Goal: Task Accomplishment & Management: Complete application form

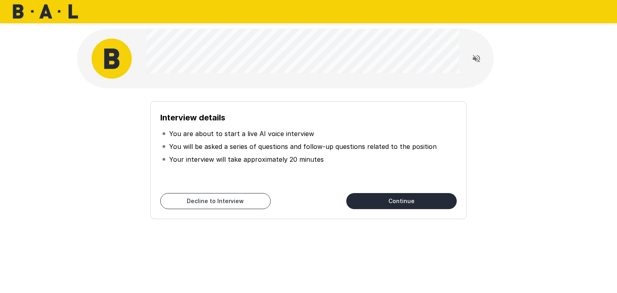
click at [389, 201] on button "Continue" at bounding box center [401, 201] width 110 height 16
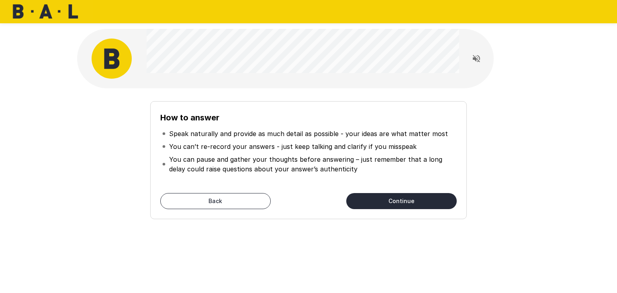
click at [389, 201] on button "Continue" at bounding box center [401, 201] width 110 height 16
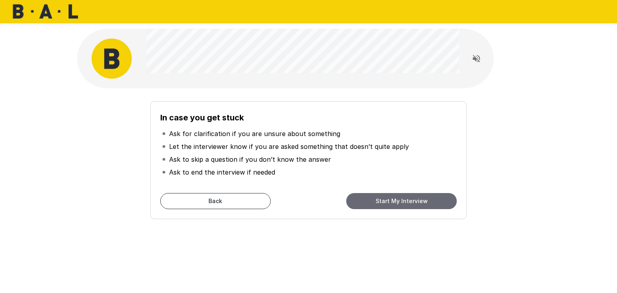
click at [389, 201] on button "Start My Interview" at bounding box center [401, 201] width 110 height 16
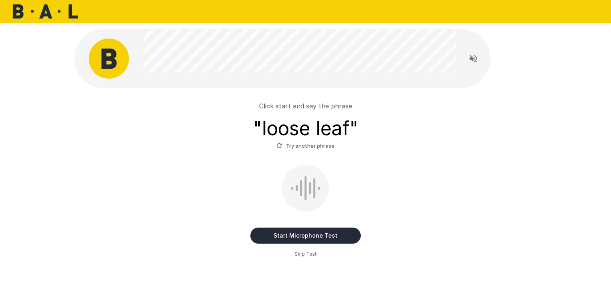
click at [319, 232] on button "Start Microphone Test" at bounding box center [305, 236] width 110 height 16
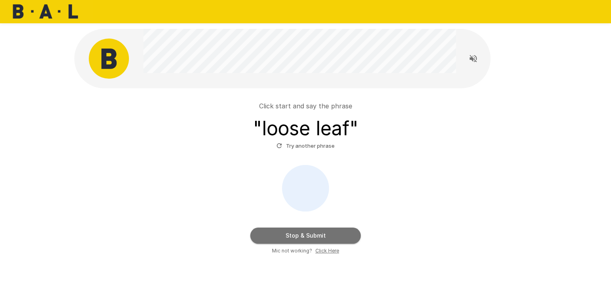
click at [319, 232] on button "Stop & Submit" at bounding box center [305, 236] width 110 height 16
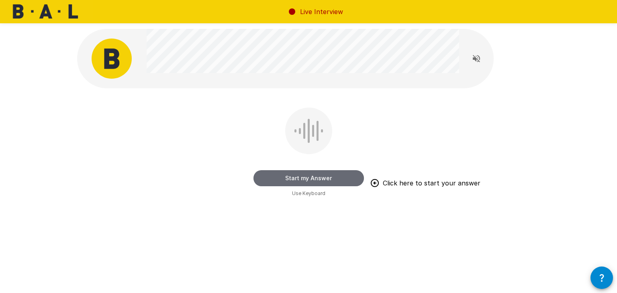
click at [281, 175] on button "Start my Answer" at bounding box center [308, 178] width 110 height 16
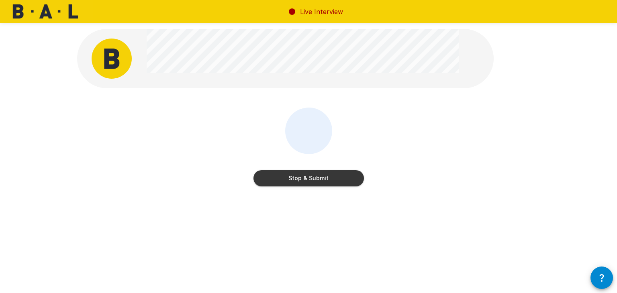
click at [281, 175] on button "Stop & Submit" at bounding box center [308, 178] width 110 height 16
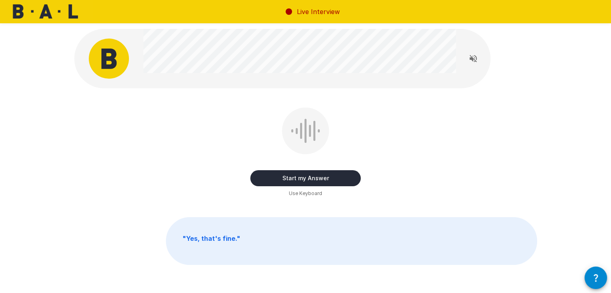
click at [281, 175] on button "Start my Answer" at bounding box center [305, 178] width 110 height 16
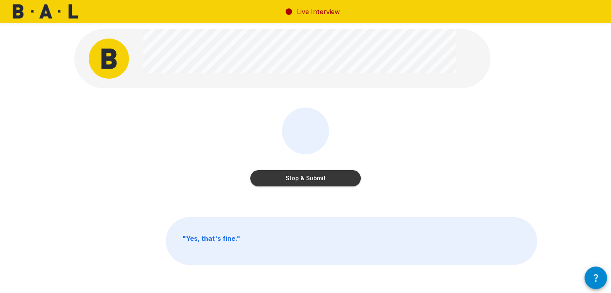
click at [281, 175] on button "Stop & Submit" at bounding box center [305, 178] width 110 height 16
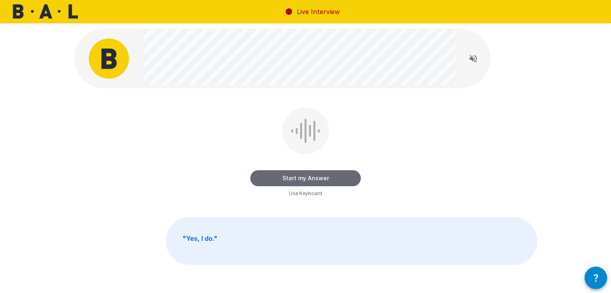
click at [301, 180] on button "Start my Answer" at bounding box center [305, 178] width 110 height 16
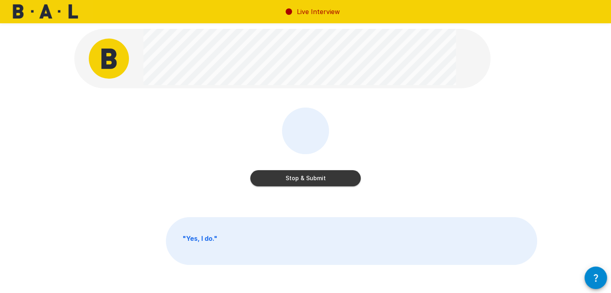
click at [301, 180] on button "Stop & Submit" at bounding box center [305, 178] width 110 height 16
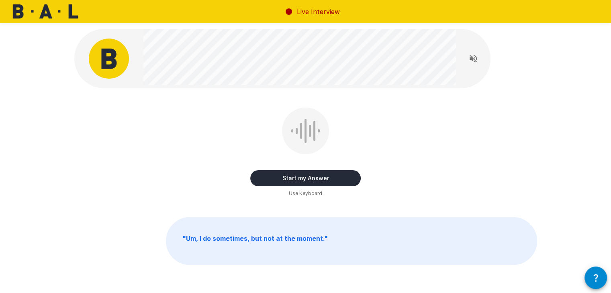
click at [301, 180] on button "Start my Answer" at bounding box center [305, 178] width 110 height 16
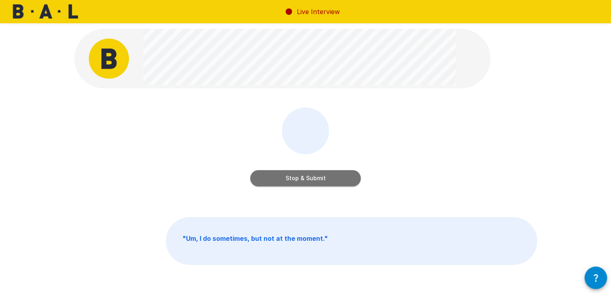
click at [301, 180] on button "Stop & Submit" at bounding box center [305, 178] width 110 height 16
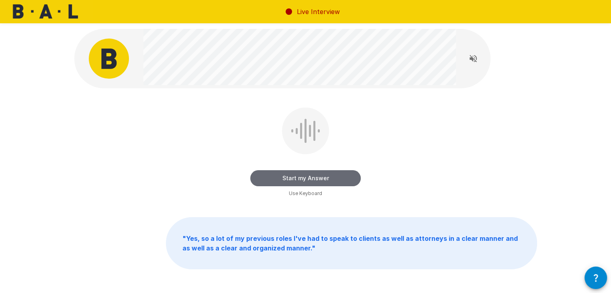
click at [301, 180] on button "Start my Answer" at bounding box center [305, 178] width 110 height 16
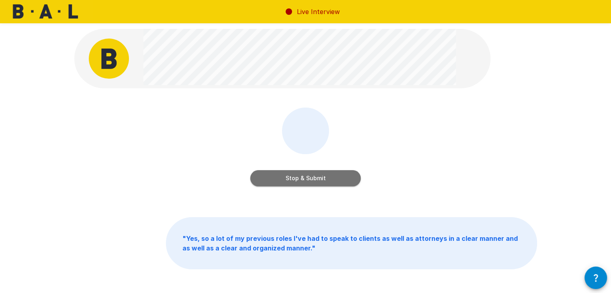
click at [301, 180] on button "Stop & Submit" at bounding box center [305, 178] width 110 height 16
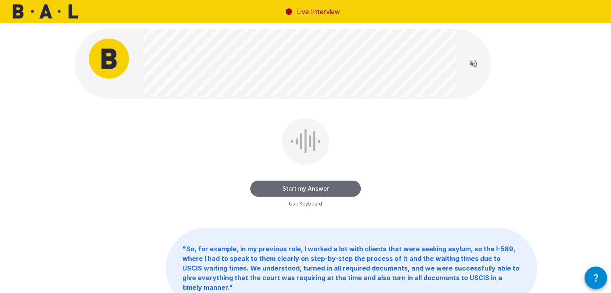
click at [301, 183] on button "Start my Answer" at bounding box center [305, 189] width 110 height 16
click at [300, 186] on button "Stop & Submit" at bounding box center [305, 189] width 110 height 16
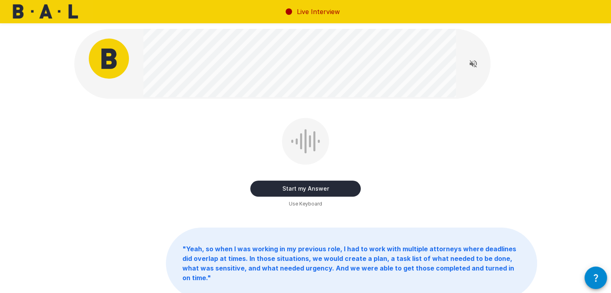
click at [298, 186] on button "Start my Answer" at bounding box center [305, 189] width 110 height 16
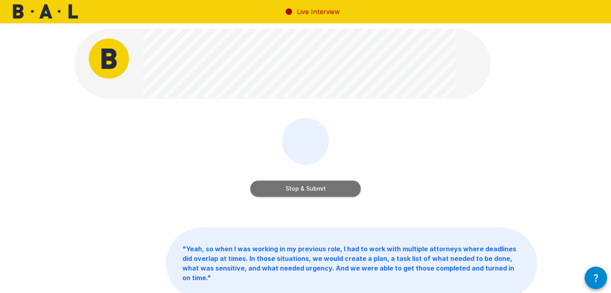
click at [298, 186] on button "Stop & Submit" at bounding box center [305, 189] width 110 height 16
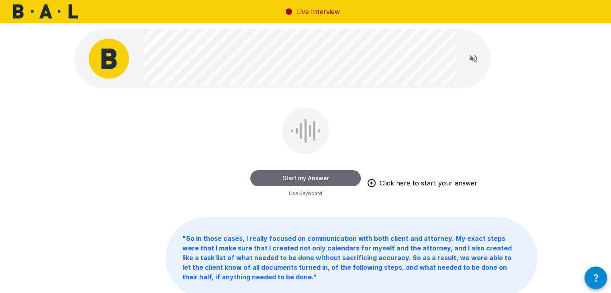
click at [275, 174] on button "Start my Answer" at bounding box center [305, 178] width 110 height 16
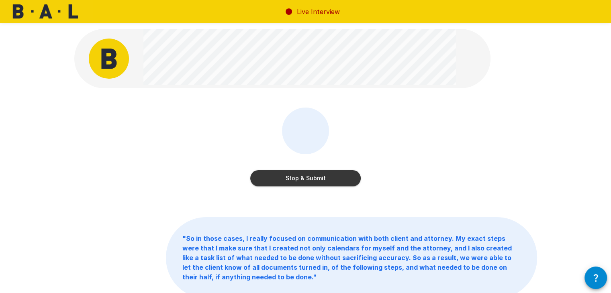
click at [275, 174] on button "Stop & Submit" at bounding box center [305, 178] width 110 height 16
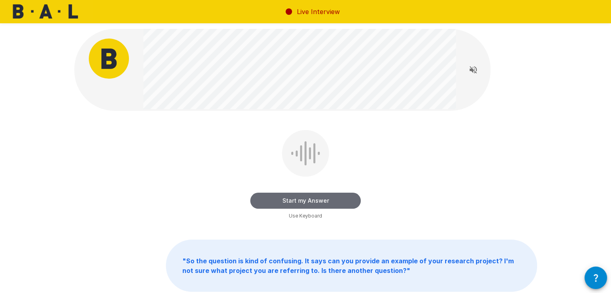
click at [297, 200] on button "Start my Answer" at bounding box center [305, 201] width 110 height 16
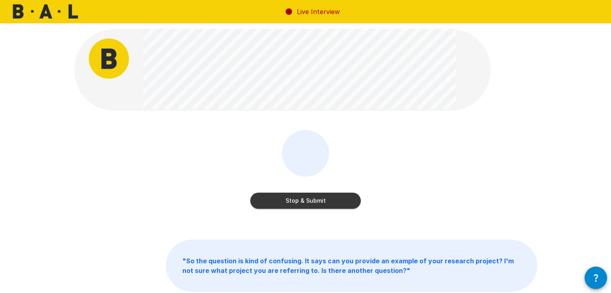
click at [297, 200] on button "Stop & Submit" at bounding box center [305, 201] width 110 height 16
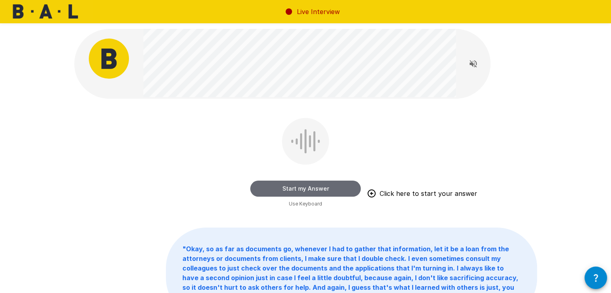
click at [305, 182] on button "Start my Answer" at bounding box center [305, 189] width 110 height 16
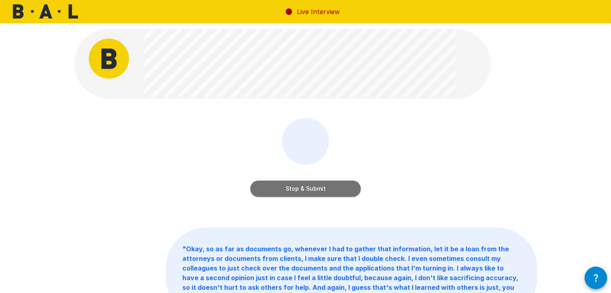
click at [306, 188] on button "Stop & Submit" at bounding box center [305, 189] width 110 height 16
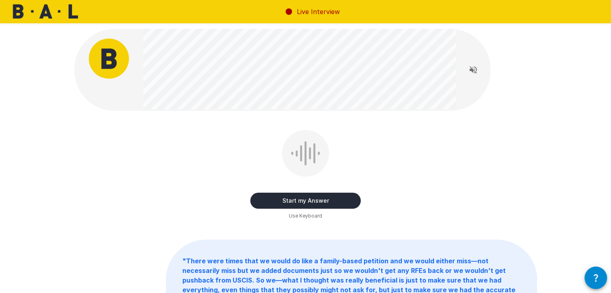
click at [305, 197] on button "Start my Answer" at bounding box center [305, 201] width 110 height 16
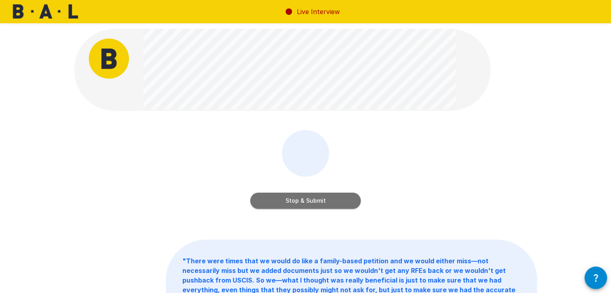
click at [305, 197] on button "Stop & Submit" at bounding box center [305, 201] width 110 height 16
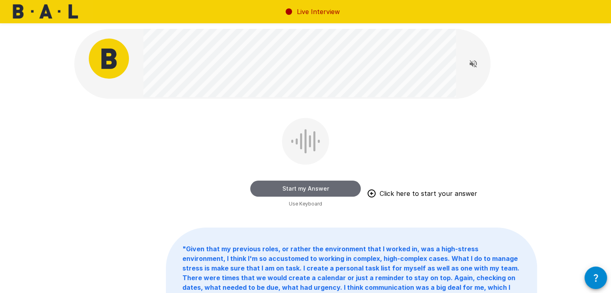
click at [307, 191] on button "Start my Answer" at bounding box center [305, 189] width 110 height 16
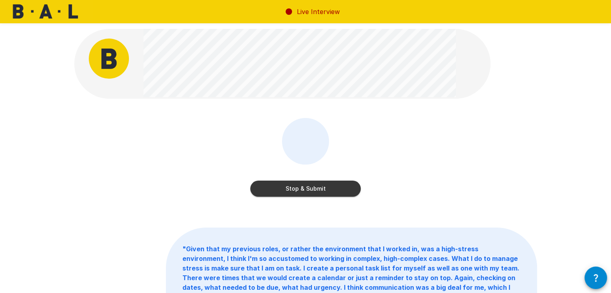
click at [307, 191] on button "Stop & Submit" at bounding box center [305, 189] width 110 height 16
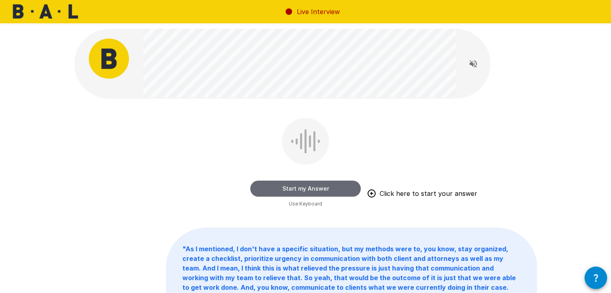
click at [318, 182] on button "Start my Answer" at bounding box center [305, 189] width 110 height 16
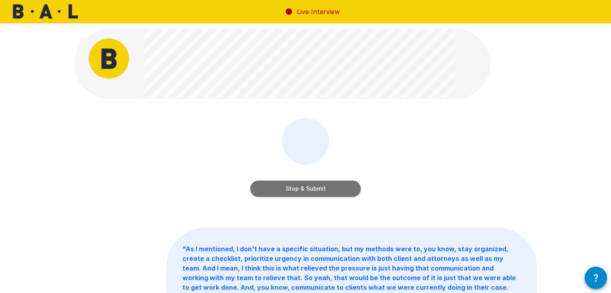
click at [314, 189] on button "Stop & Submit" at bounding box center [305, 189] width 110 height 16
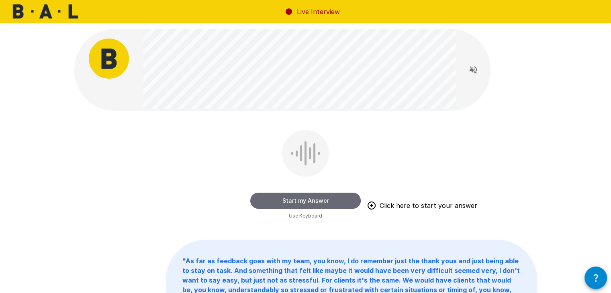
click at [313, 197] on button "Start my Answer" at bounding box center [305, 201] width 110 height 16
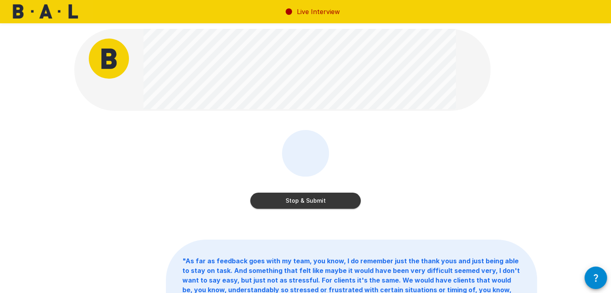
click at [313, 197] on button "Stop & Submit" at bounding box center [305, 201] width 110 height 16
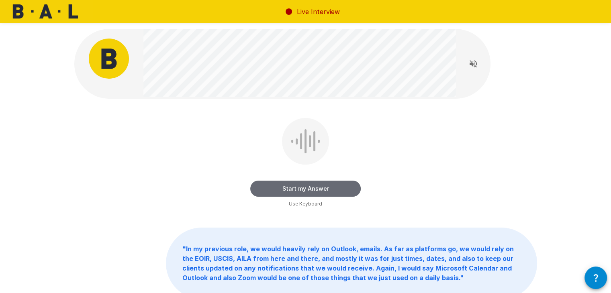
click at [315, 191] on button "Start my Answer" at bounding box center [305, 189] width 110 height 16
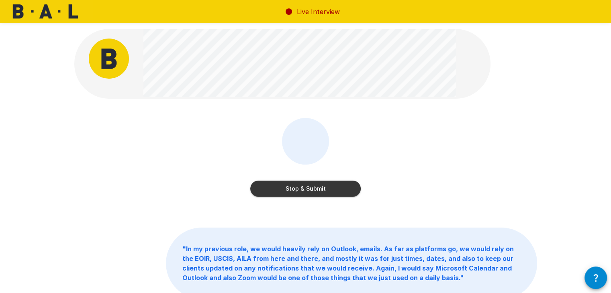
click at [315, 191] on button "Stop & Submit" at bounding box center [305, 189] width 110 height 16
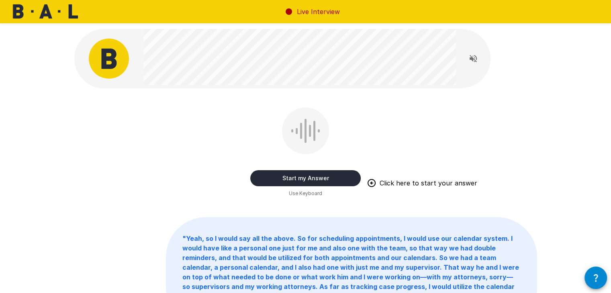
click at [315, 177] on button "Start my Answer" at bounding box center [305, 178] width 110 height 16
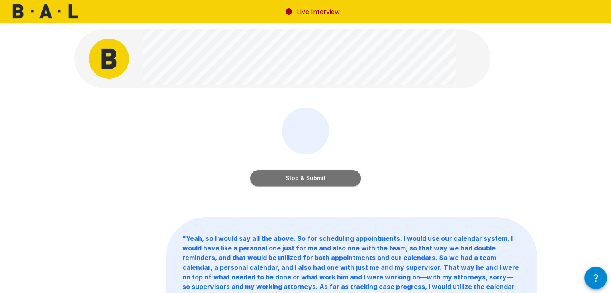
click at [315, 177] on button "Stop & Submit" at bounding box center [305, 178] width 110 height 16
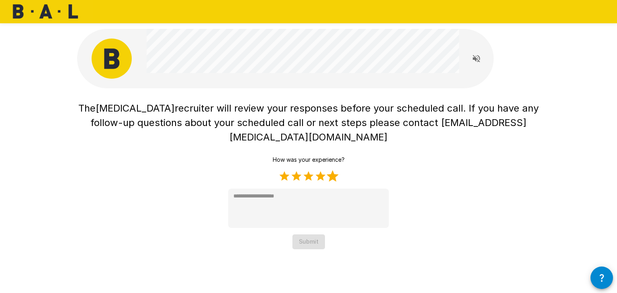
click at [334, 170] on label "5 Stars" at bounding box center [332, 176] width 12 height 12
type textarea "*"
click at [309, 234] on button "Submit" at bounding box center [308, 241] width 33 height 15
